Goal: Understand process/instructions: Learn how to perform a task or action

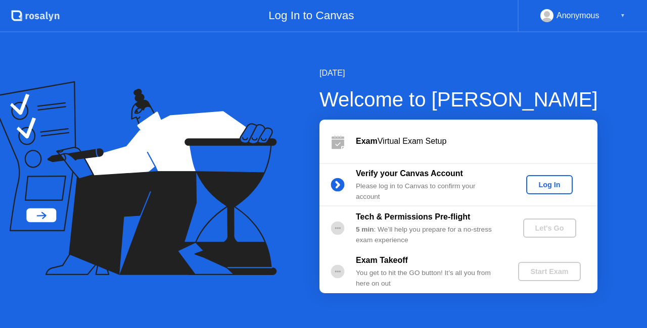
drag, startPoint x: 0, startPoint y: 0, endPoint x: 545, endPoint y: 184, distance: 575.6
click at [545, 184] on div "Log In" at bounding box center [549, 185] width 38 height 8
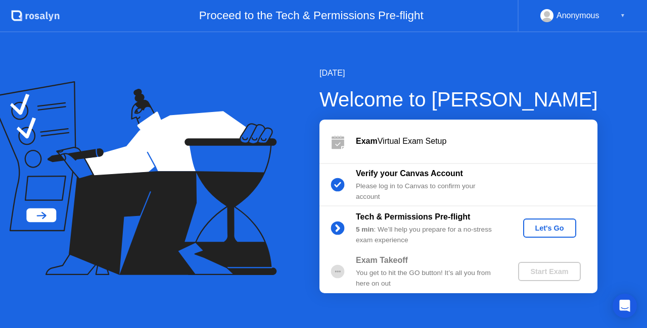
click at [539, 225] on div "Let's Go" at bounding box center [549, 228] width 45 height 8
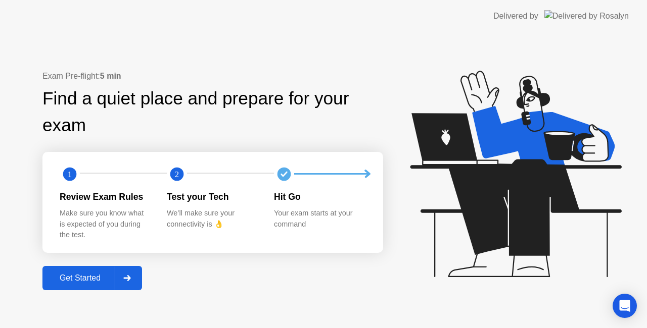
click at [131, 275] on icon at bounding box center [127, 278] width 8 height 6
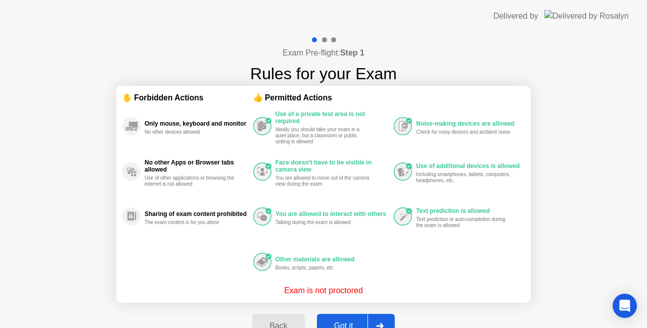
click at [351, 319] on button "Got it" at bounding box center [356, 326] width 78 height 24
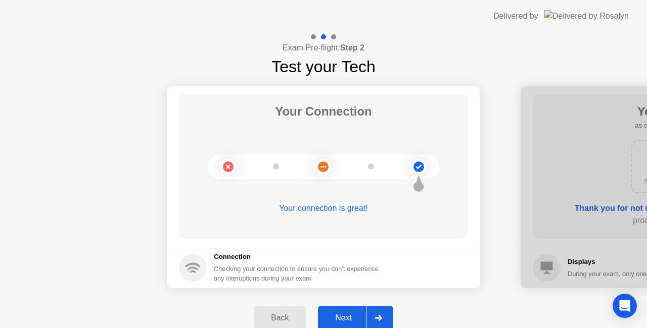
click at [601, 14] on img at bounding box center [586, 16] width 84 height 12
click at [383, 322] on div at bounding box center [378, 318] width 24 height 23
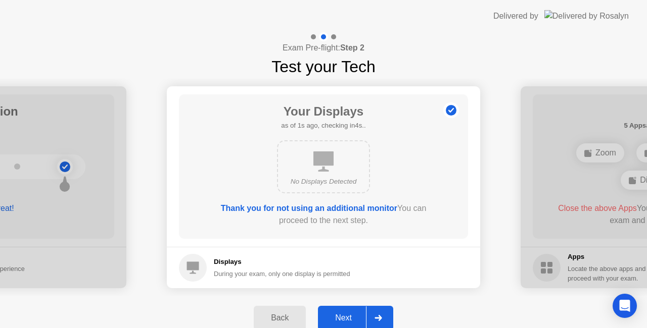
click at [383, 322] on div at bounding box center [378, 318] width 24 height 23
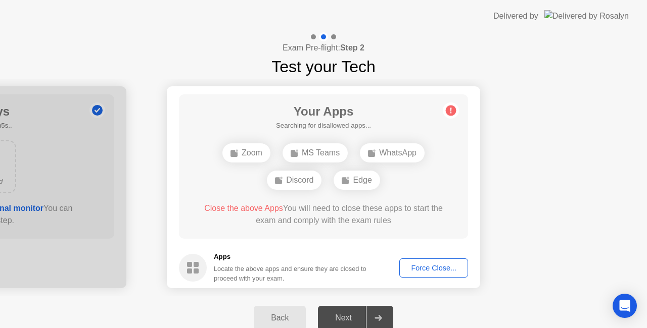
click at [383, 322] on div at bounding box center [378, 318] width 24 height 23
